Goal: Information Seeking & Learning: Get advice/opinions

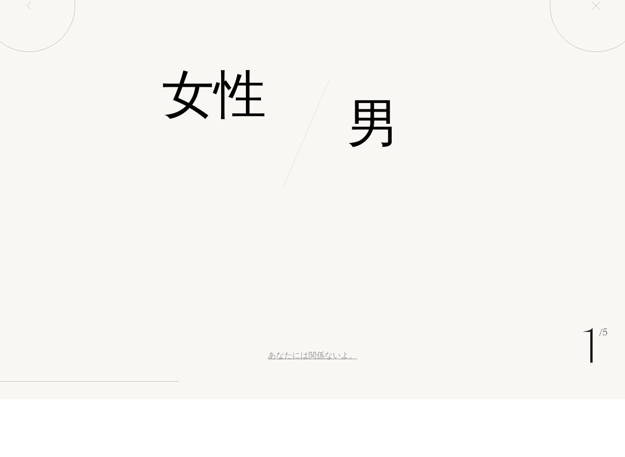
click at [210, 116] on font "女性" at bounding box center [214, 152] width 104 height 73
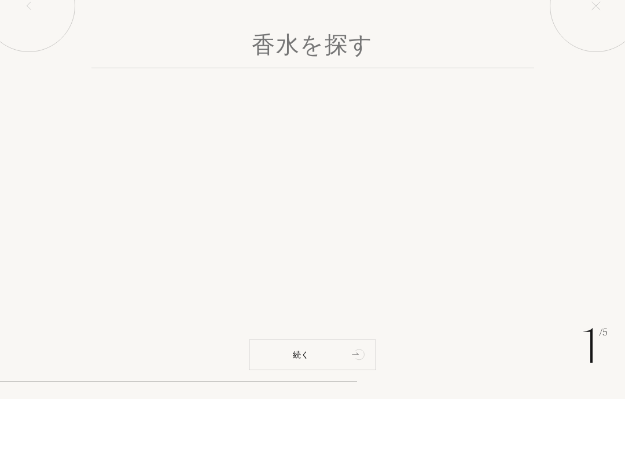
click at [499, 84] on input "text" at bounding box center [312, 105] width 443 height 42
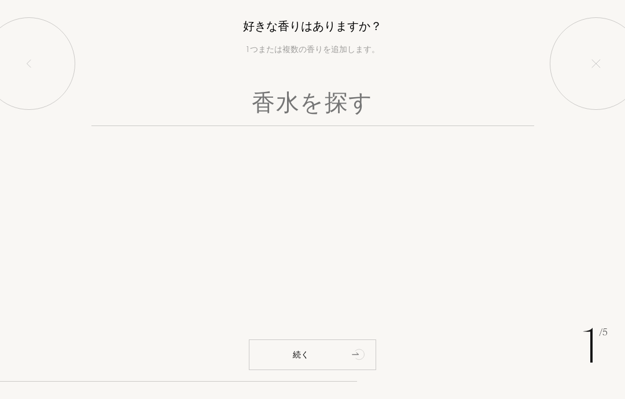
click at [469, 99] on input "text" at bounding box center [312, 105] width 443 height 42
click at [425, 119] on input "ペパーミント" at bounding box center [312, 105] width 443 height 42
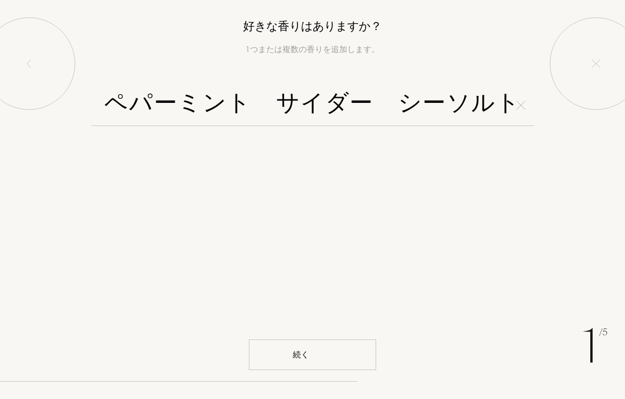
type input "ペパーミント　サイダー　シーソルト"
click at [342, 355] on div "続く" at bounding box center [312, 355] width 127 height 31
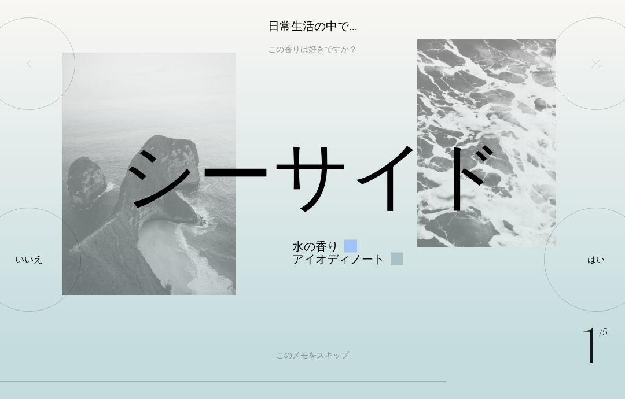
click at [596, 260] on div at bounding box center [596, 260] width 0 height 0
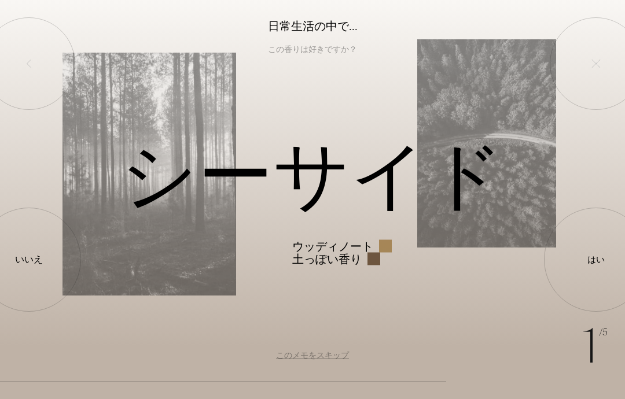
click at [596, 260] on div at bounding box center [596, 260] width 0 height 0
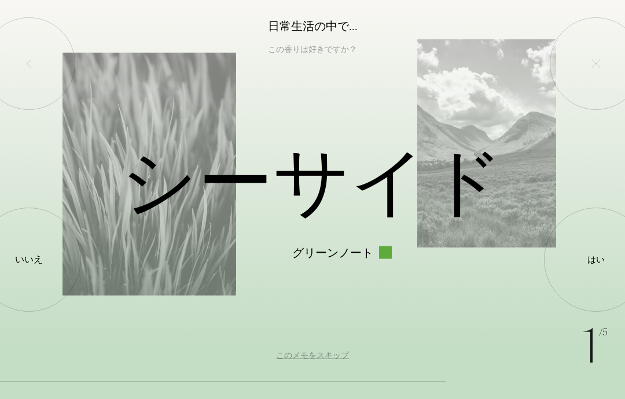
click at [596, 260] on div at bounding box center [596, 260] width 0 height 0
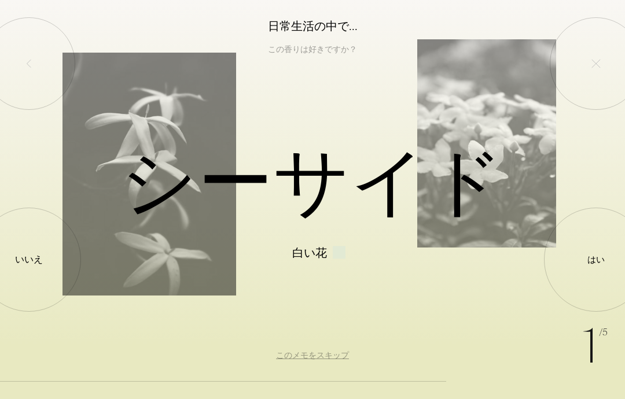
click at [29, 260] on div at bounding box center [29, 260] width 0 height 0
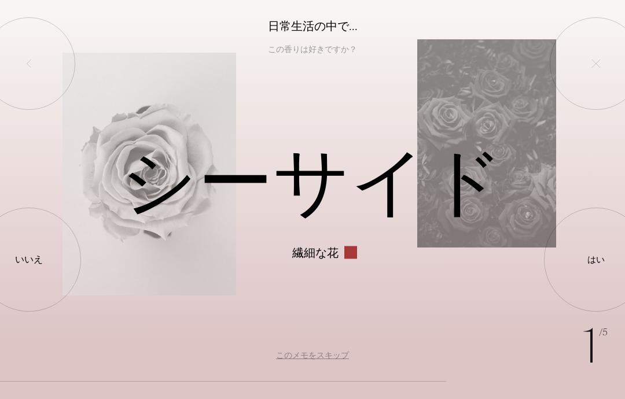
click at [596, 260] on div at bounding box center [596, 260] width 0 height 0
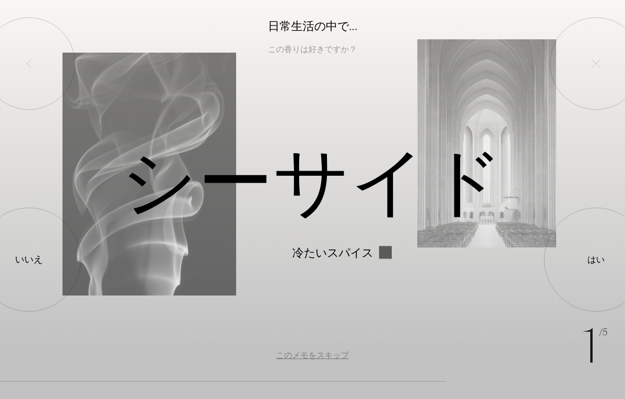
click at [596, 260] on div at bounding box center [596, 260] width 0 height 0
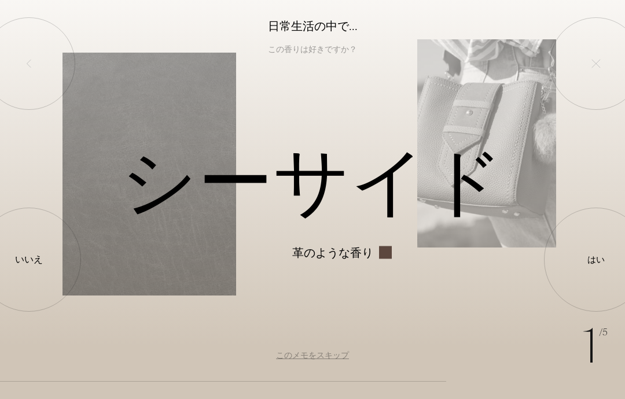
click at [69, 263] on div "いいえ" at bounding box center [29, 260] width 104 height 104
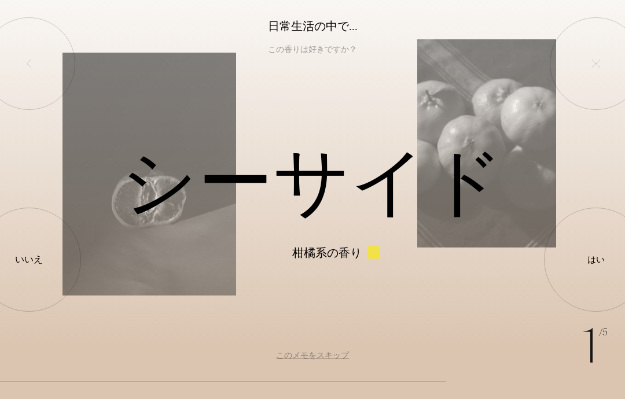
click at [49, 86] on div at bounding box center [29, 63] width 93 height 93
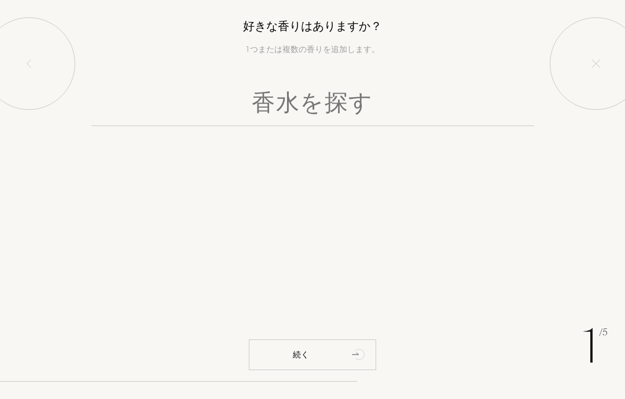
click at [466, 117] on input "text" at bounding box center [312, 105] width 443 height 42
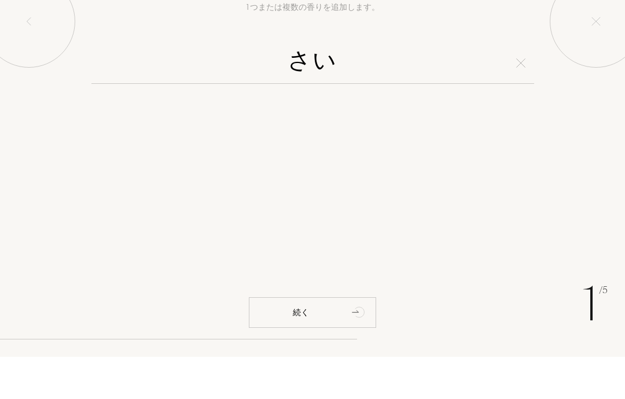
type input "さ"
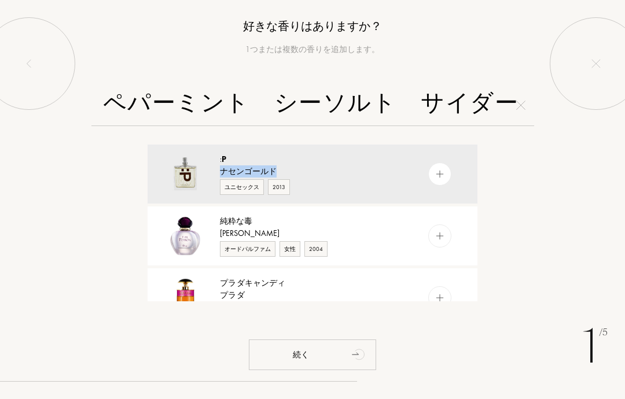
type input "ペパーミント　シーソルト　サイダー　ベルガモット"
click at [538, 191] on div "ペパーミント　シーソルト　サイダー　ベルガモット : P ナセンゴールド ユニセックス [DATE] 純粋 な 毒 ​ [PERSON_NAME] オードパル…" at bounding box center [312, 192] width 625 height 217
click at [557, 202] on div "ペパーミント　シーソルト　サイダー　ベルガモット : P ナセンゴールド ユニセックス [DATE] 純粋 な 毒 ​ [PERSON_NAME] オードパル…" at bounding box center [312, 192] width 625 height 217
click at [556, 185] on div "ペパーミント　シーソルト　サイダー　ベルガモット : P ナセンゴールド ユニセックス [DATE] 純粋 な 毒 ​ [PERSON_NAME] オードパル…" at bounding box center [312, 192] width 625 height 217
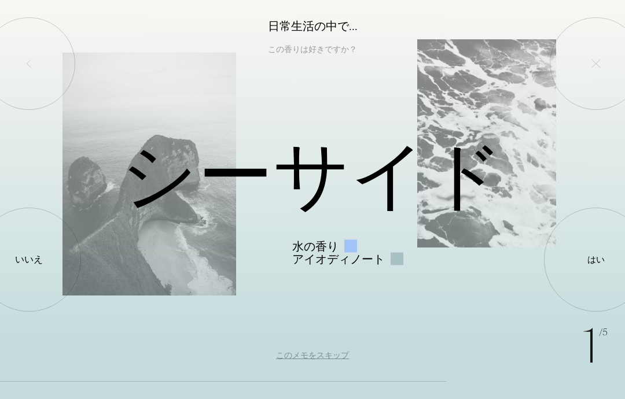
click at [596, 260] on div at bounding box center [596, 260] width 0 height 0
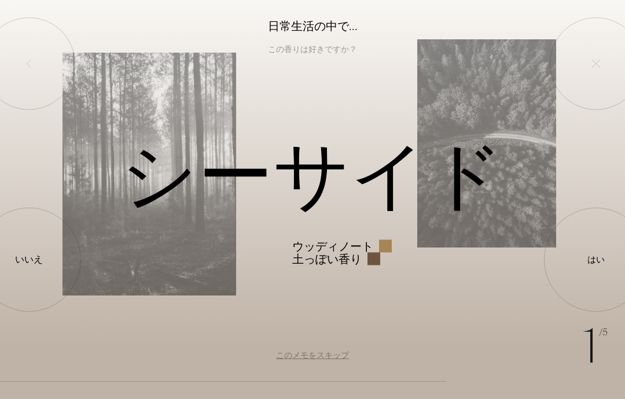
click at [596, 260] on div at bounding box center [596, 260] width 0 height 0
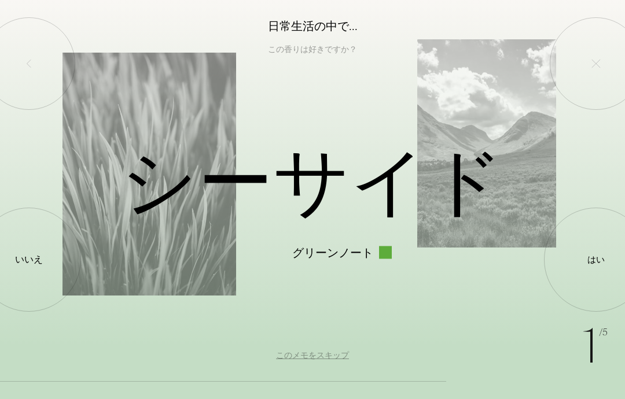
click at [596, 260] on div at bounding box center [596, 260] width 0 height 0
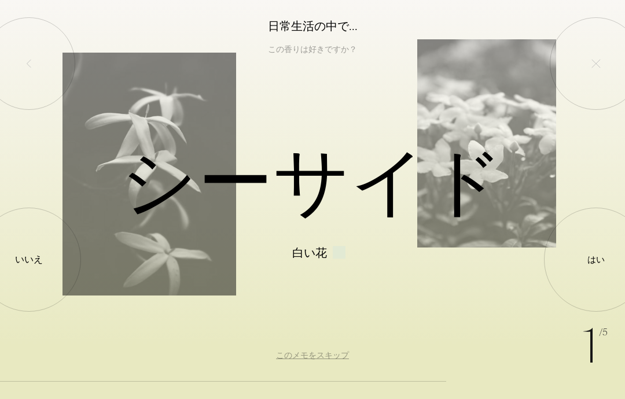
click at [40, 256] on font "いいえ" at bounding box center [29, 259] width 28 height 12
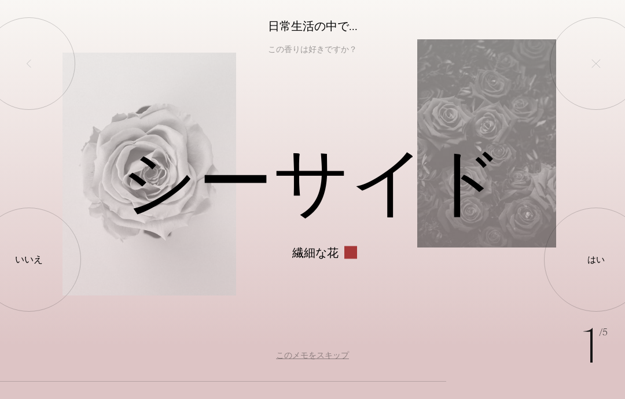
click at [596, 260] on div at bounding box center [596, 260] width 0 height 0
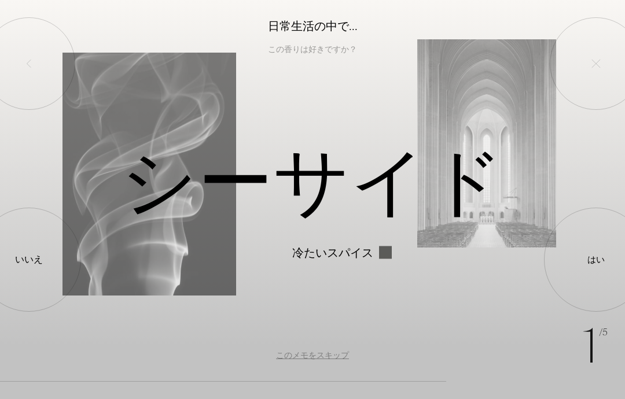
click at [596, 260] on div at bounding box center [596, 260] width 0 height 0
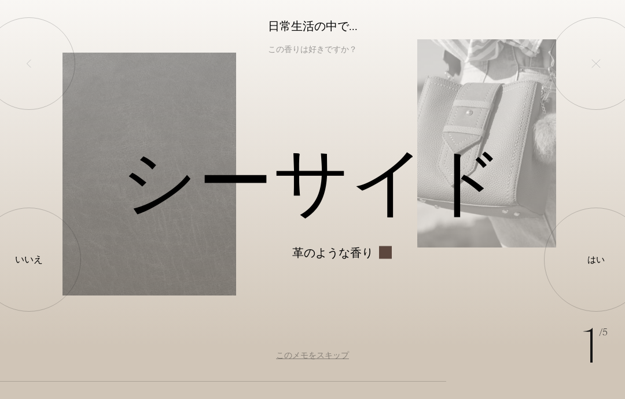
click at [596, 260] on div at bounding box center [596, 260] width 0 height 0
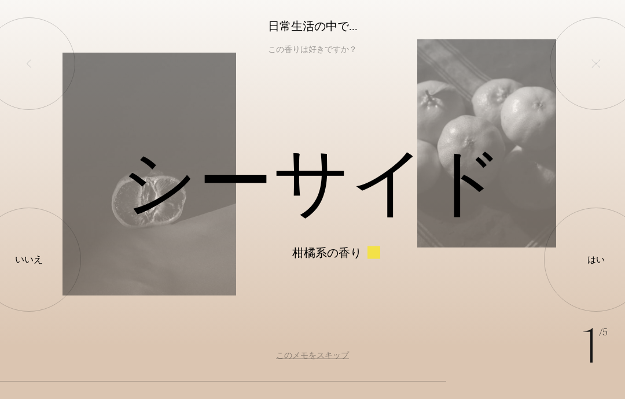
click at [596, 260] on div at bounding box center [596, 260] width 0 height 0
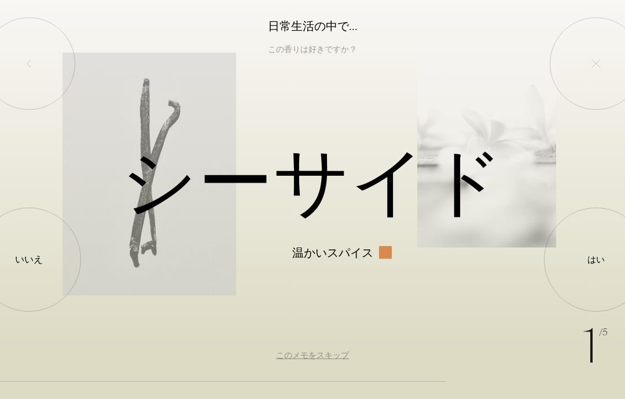
click at [596, 260] on div at bounding box center [596, 260] width 0 height 0
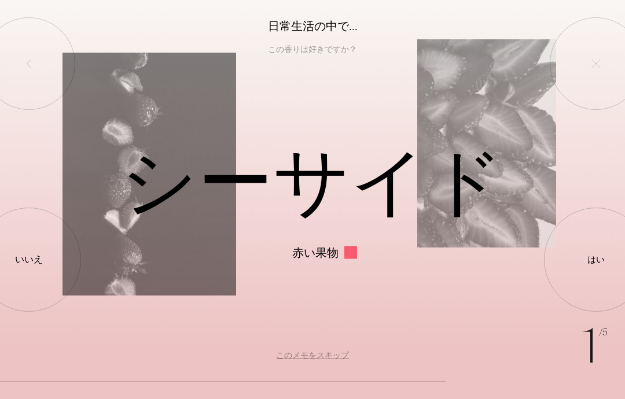
click at [596, 260] on div at bounding box center [596, 260] width 0 height 0
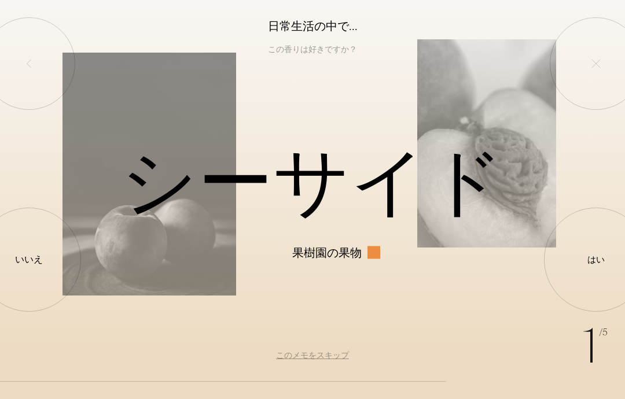
click at [596, 260] on div at bounding box center [596, 260] width 0 height 0
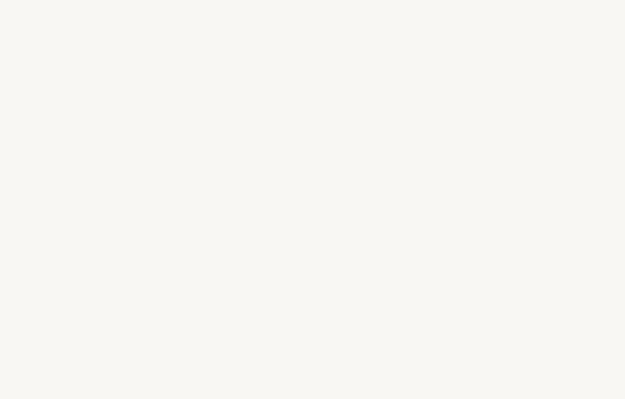
select select "FR"
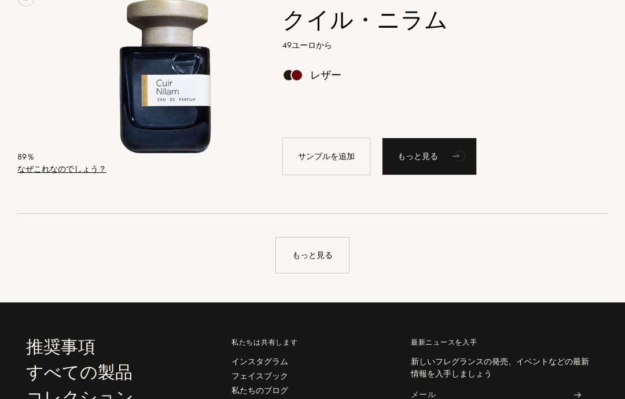
scroll to position [2615, 0]
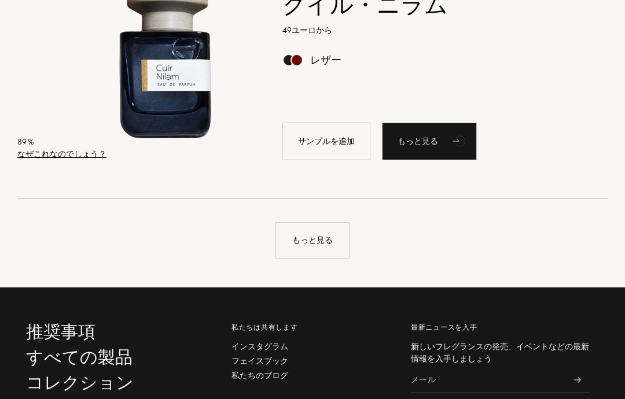
click at [327, 246] on font "もっと見る" at bounding box center [312, 240] width 40 height 10
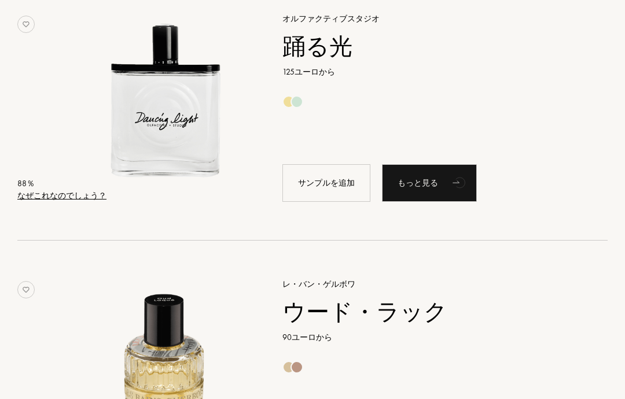
scroll to position [3104, 0]
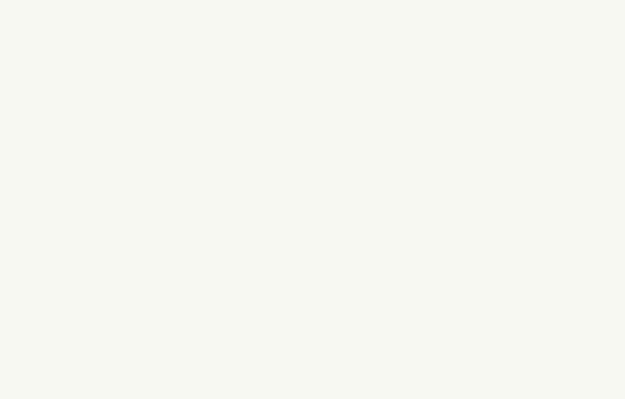
select select "FR"
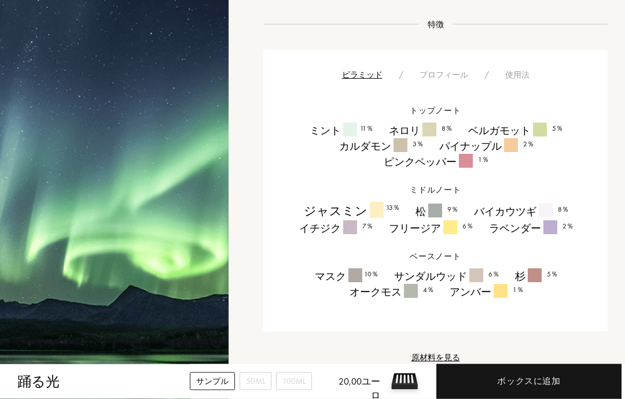
scroll to position [632, 0]
